Goal: Check status: Check status

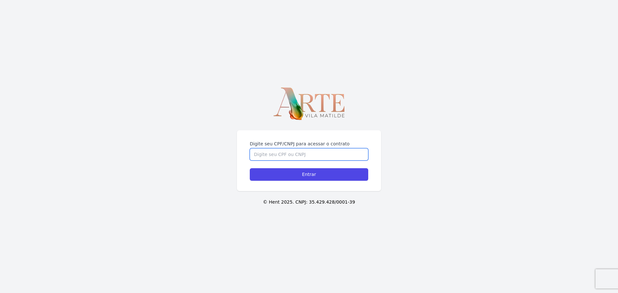
click at [310, 157] on input "Digite seu CPF/CNPJ para acessar o contrato" at bounding box center [309, 155] width 119 height 12
type input "15383870857"
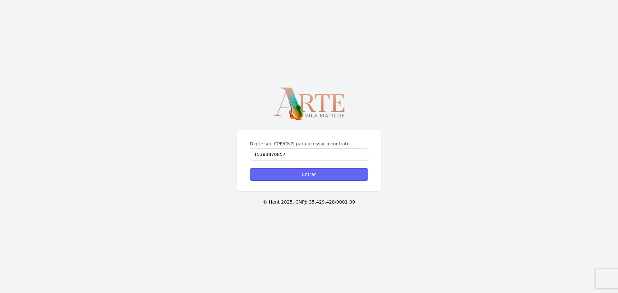
click at [309, 175] on input "Entrar" at bounding box center [309, 174] width 119 height 13
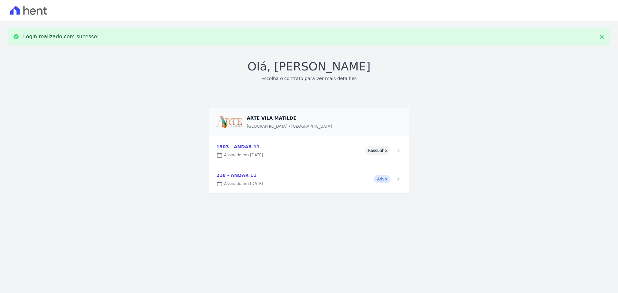
click at [385, 180] on link at bounding box center [309, 179] width 201 height 28
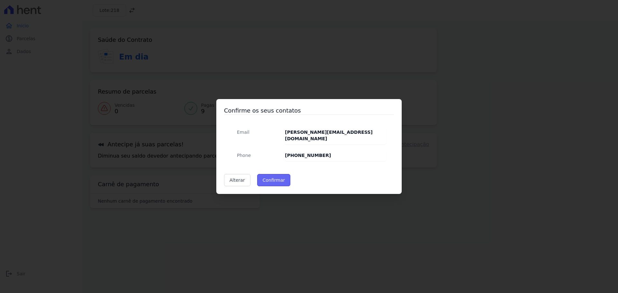
click at [270, 176] on button "Confirmar" at bounding box center [274, 180] width 34 height 12
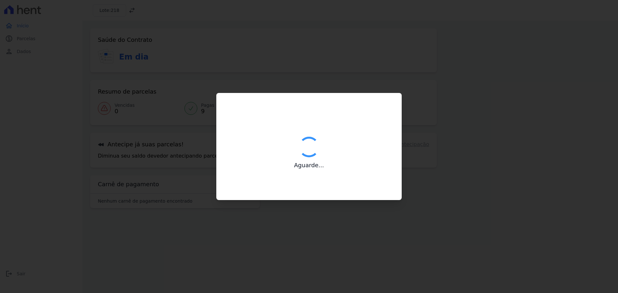
type input "Contatos confirmados com sucesso."
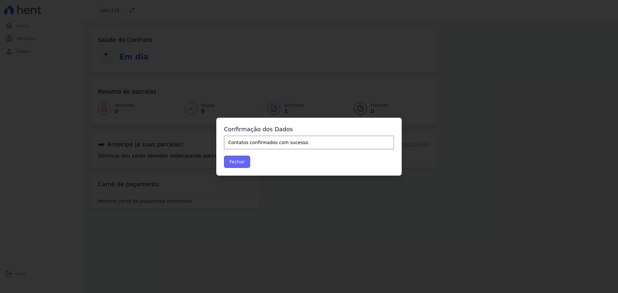
click at [240, 160] on button "Fechar" at bounding box center [237, 162] width 26 height 12
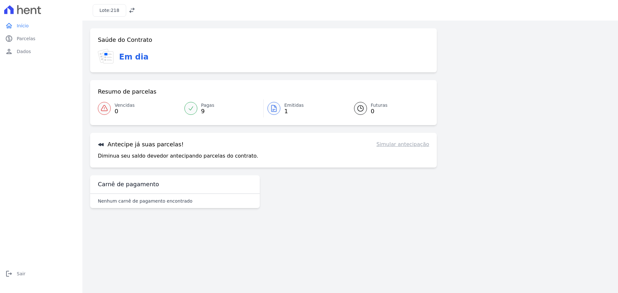
click at [205, 106] on span "Pagas" at bounding box center [207, 105] width 13 height 7
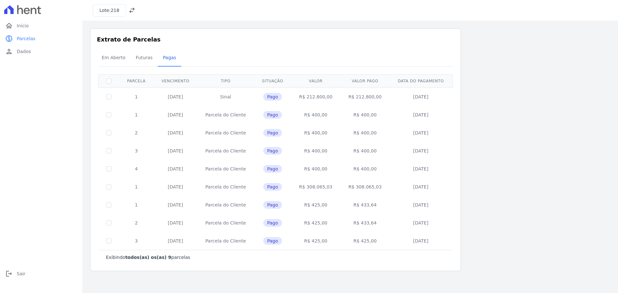
click at [41, 61] on div "home Início home Início paid Parcelas paid Parcelas person Dados person Dados l…" at bounding box center [41, 153] width 77 height 269
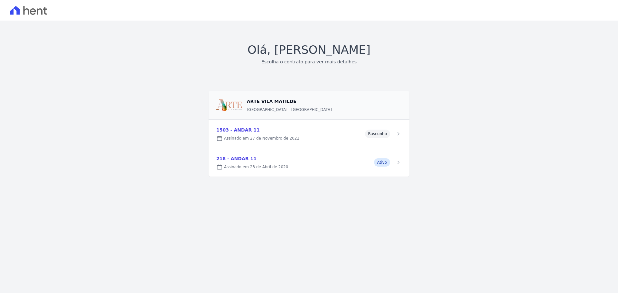
click at [377, 134] on link at bounding box center [309, 134] width 201 height 28
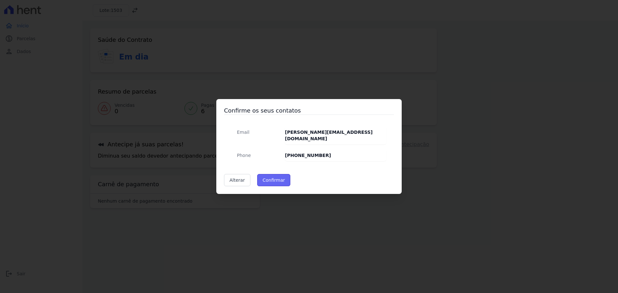
click at [272, 177] on button "Confirmar" at bounding box center [274, 180] width 34 height 12
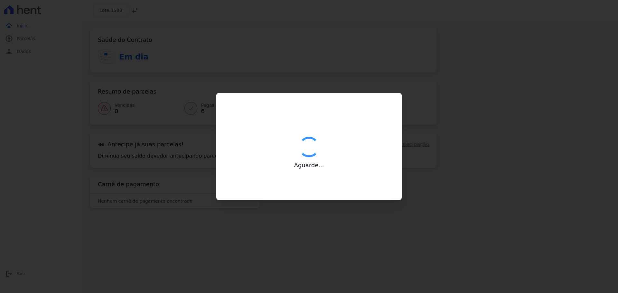
type input "Contatos confirmados com sucesso."
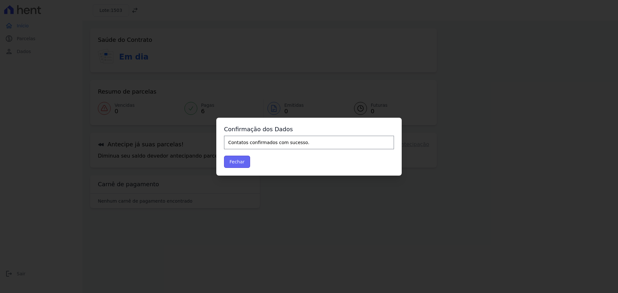
click at [239, 163] on button "Fechar" at bounding box center [237, 162] width 26 height 12
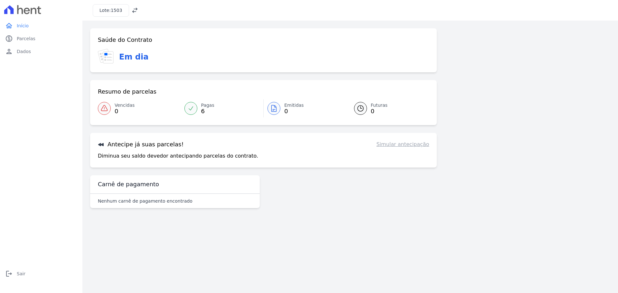
click at [193, 109] on icon at bounding box center [191, 108] width 6 height 6
click at [30, 37] on span "Parcelas" at bounding box center [26, 38] width 19 height 6
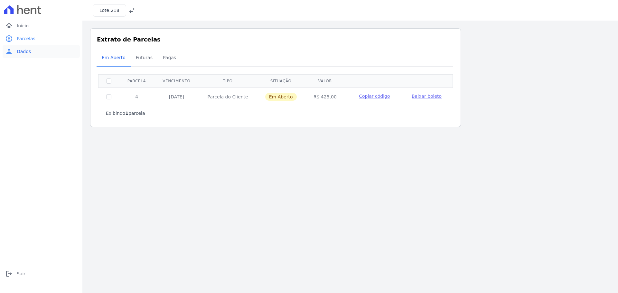
click at [28, 52] on span "Dados" at bounding box center [24, 51] width 14 height 6
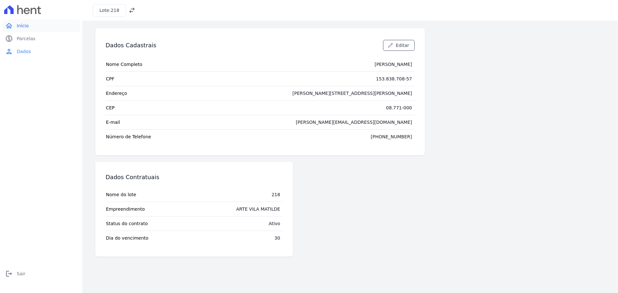
click at [29, 27] on link "home Início" at bounding box center [41, 25] width 77 height 13
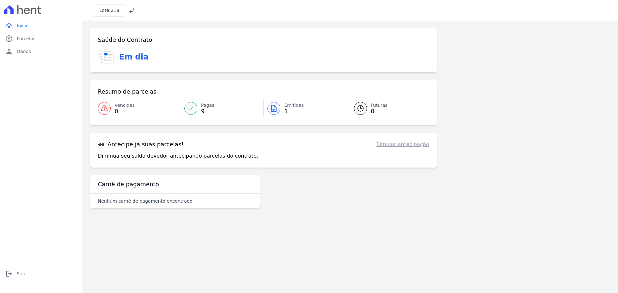
click at [194, 106] on icon at bounding box center [191, 108] width 6 height 6
click at [129, 10] on icon at bounding box center [132, 10] width 6 height 6
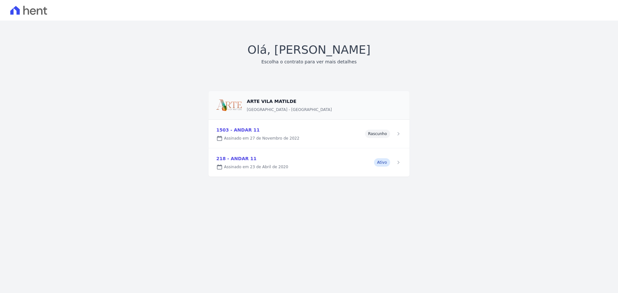
click at [247, 132] on link at bounding box center [309, 134] width 201 height 28
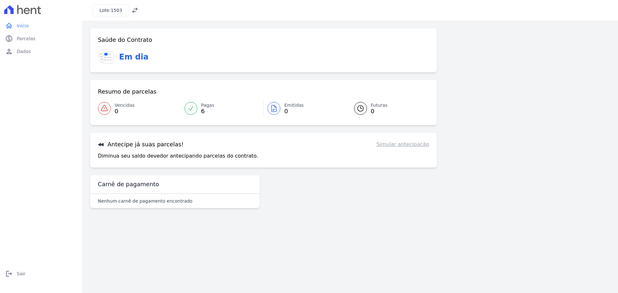
click at [200, 105] on link "Pagas 6" at bounding box center [222, 109] width 83 height 18
